Goal: Information Seeking & Learning: Learn about a topic

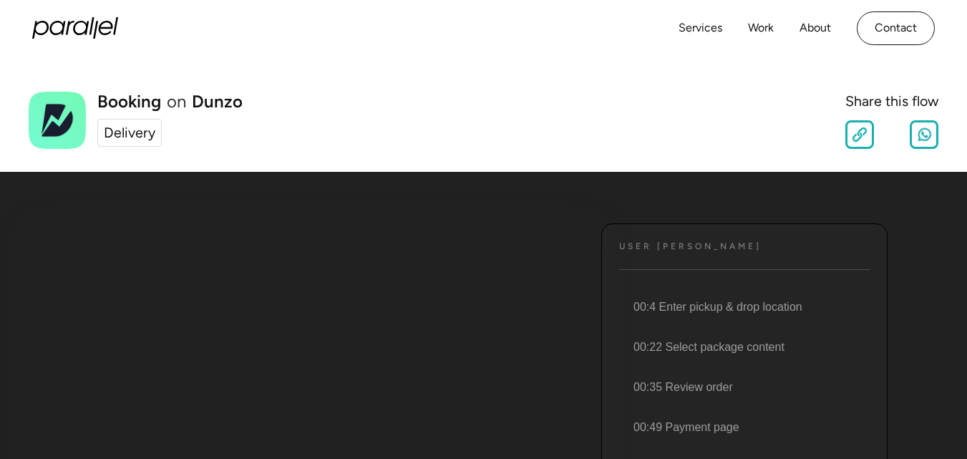
click at [672, 246] on h4 "User [PERSON_NAME]" at bounding box center [690, 246] width 142 height 11
click at [64, 127] on img at bounding box center [57, 120] width 57 height 57
click at [121, 135] on div "Delivery" at bounding box center [130, 132] width 52 height 21
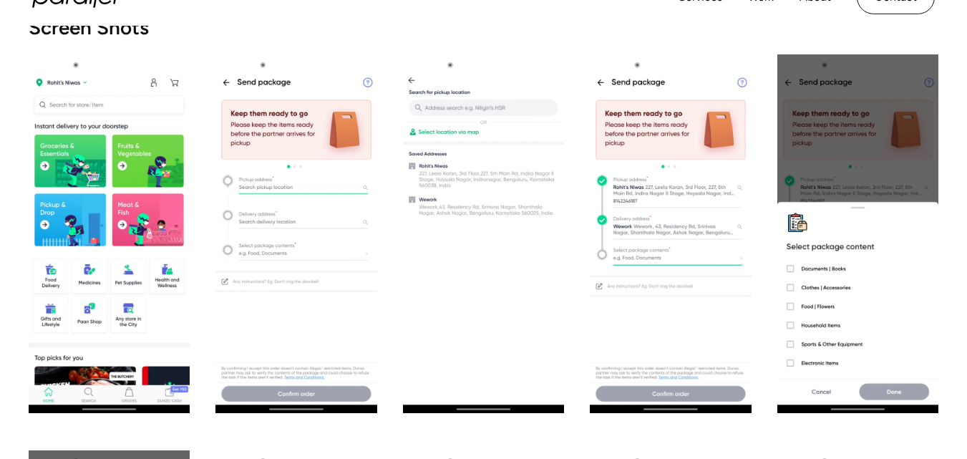
scroll to position [716, 0]
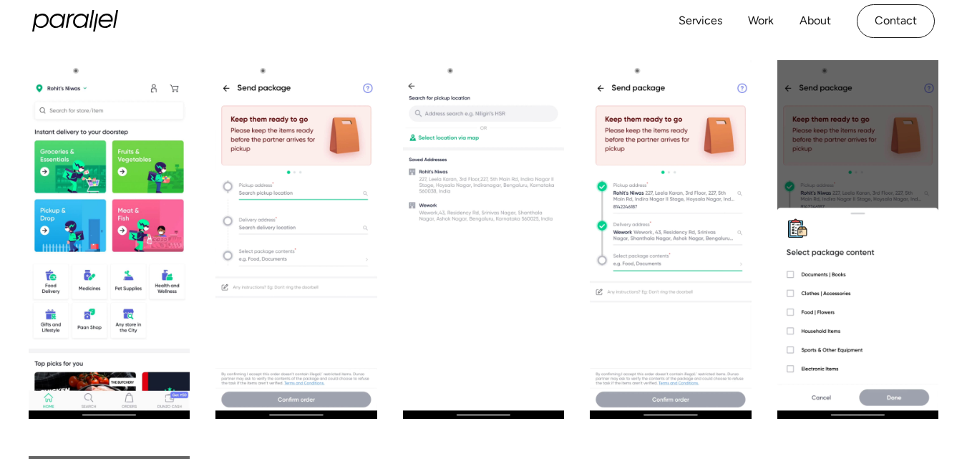
click at [273, 220] on img "open lightbox" at bounding box center [296, 239] width 161 height 359
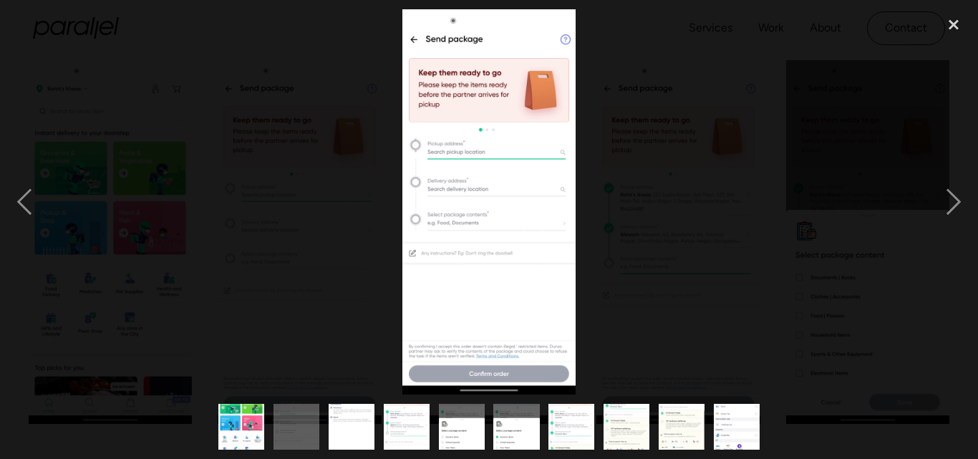
click at [259, 213] on div at bounding box center [489, 201] width 978 height 385
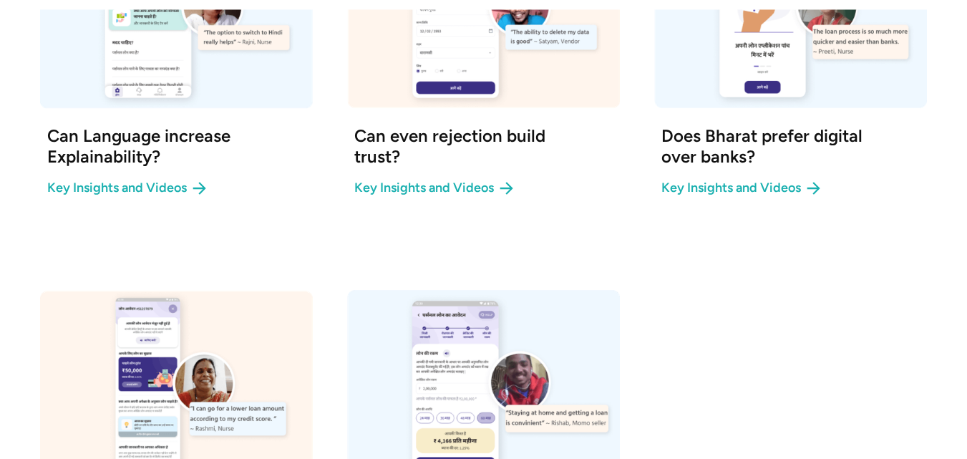
scroll to position [644, 0]
